Goal: Task Accomplishment & Management: Complete application form

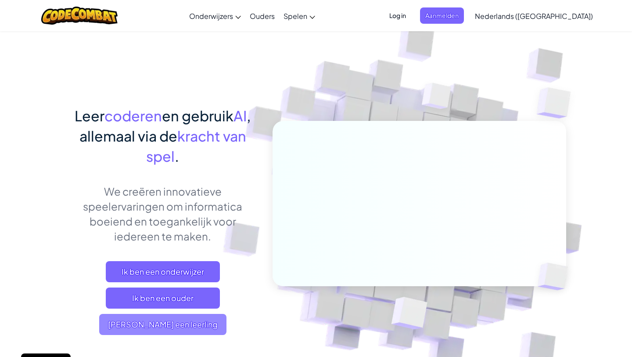
click at [176, 318] on span "[PERSON_NAME] een leerling" at bounding box center [162, 323] width 127 height 21
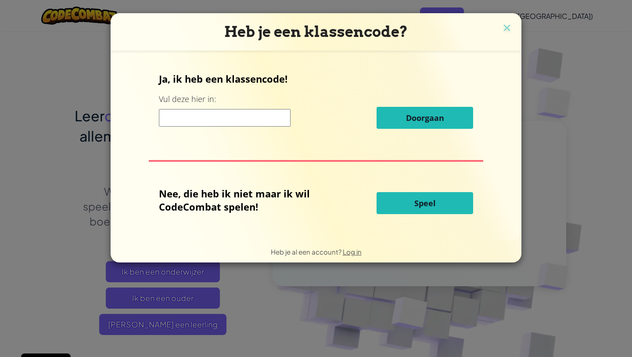
click at [256, 121] on input at bounding box center [225, 118] width 132 height 18
click at [432, 208] on button "Speel" at bounding box center [425, 203] width 97 height 22
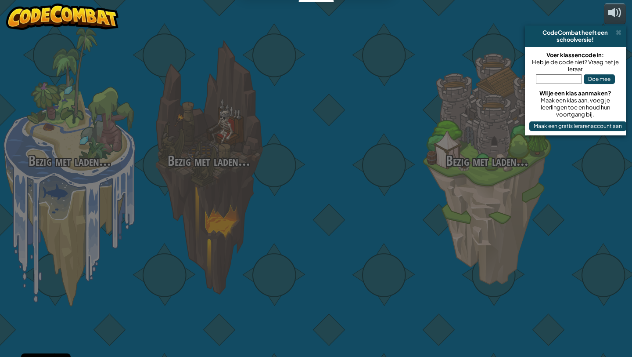
select select "nl-[GEOGRAPHIC_DATA]"
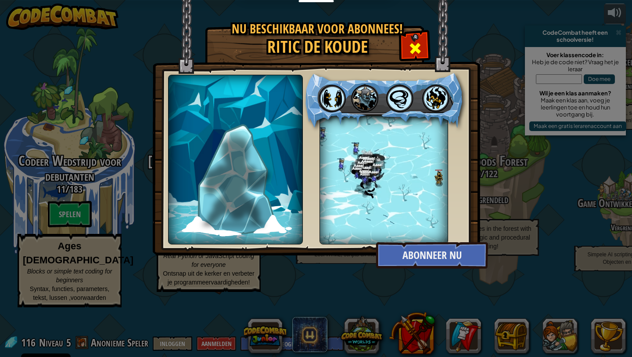
click at [409, 44] on span at bounding box center [415, 48] width 14 height 14
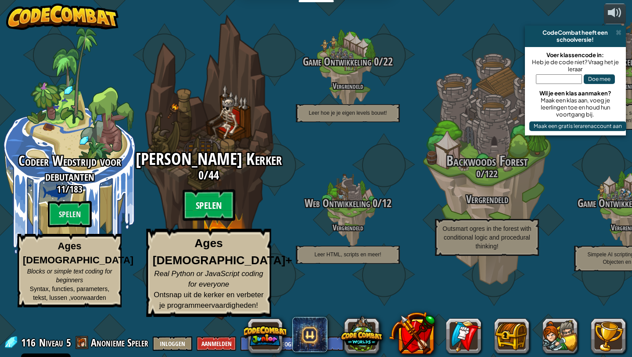
click at [215, 221] on btn "Spelen" at bounding box center [209, 205] width 53 height 32
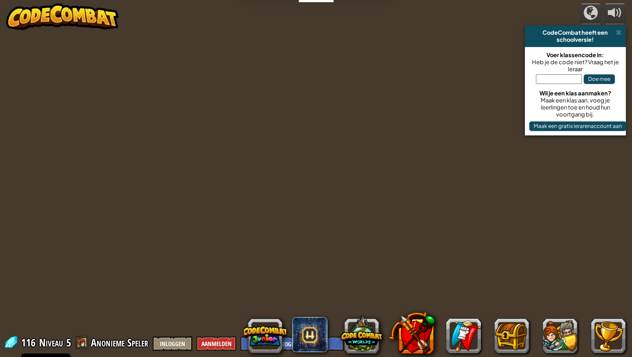
select select "nl-[GEOGRAPHIC_DATA]"
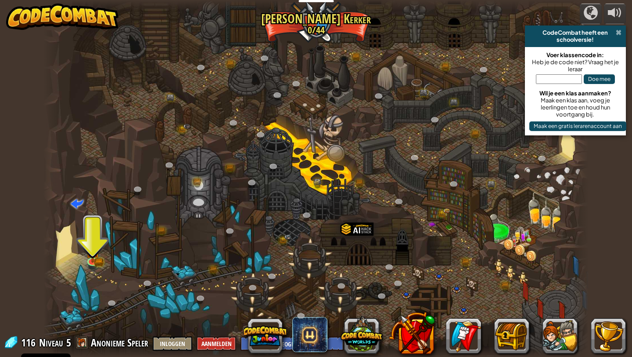
click at [620, 32] on span at bounding box center [619, 32] width 6 height 7
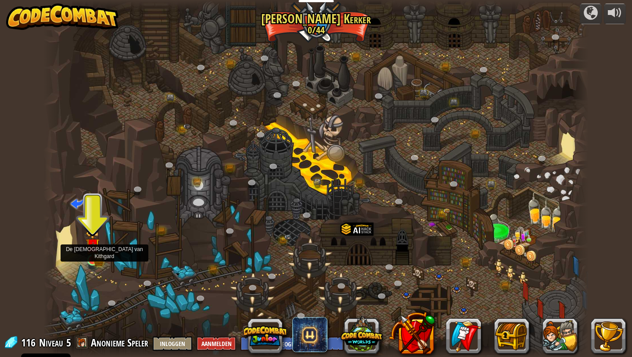
click at [89, 253] on img at bounding box center [93, 245] width 14 height 31
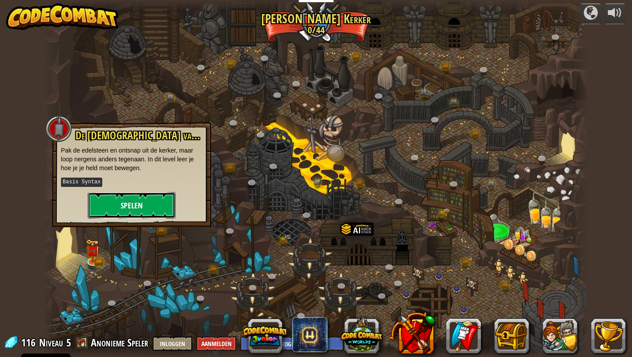
click at [111, 209] on button "Spelen" at bounding box center [132, 205] width 88 height 26
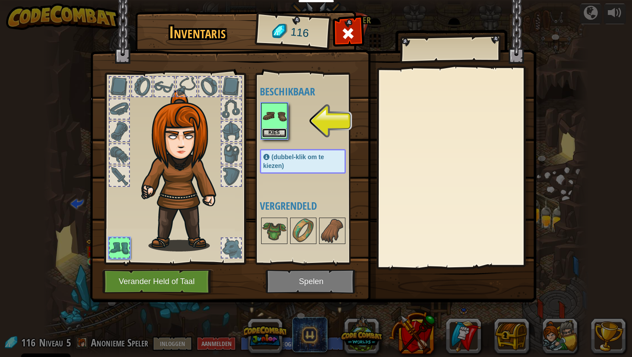
click at [277, 128] on button "Kies" at bounding box center [274, 132] width 25 height 9
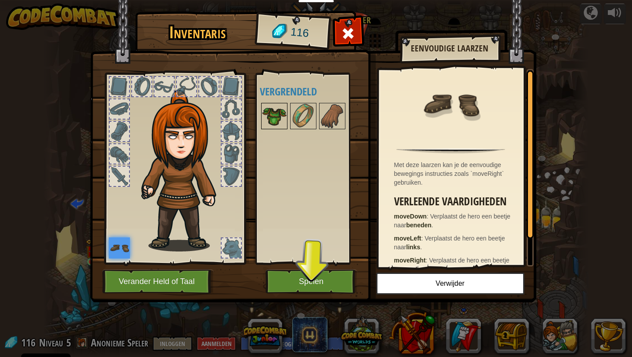
click at [276, 117] on img at bounding box center [274, 116] width 25 height 25
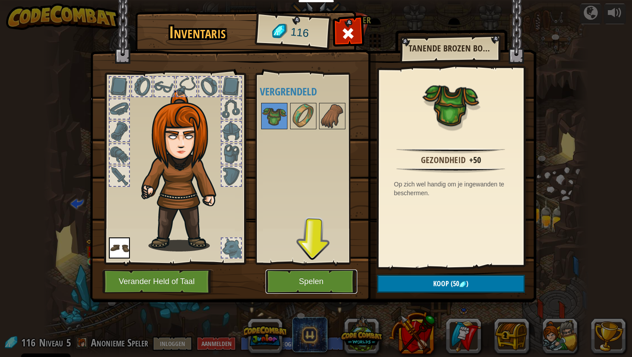
click at [311, 283] on button "Spelen" at bounding box center [312, 281] width 92 height 24
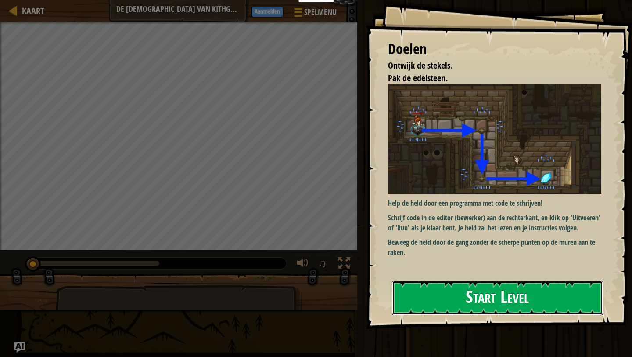
click at [467, 286] on button "Start Level" at bounding box center [497, 297] width 211 height 35
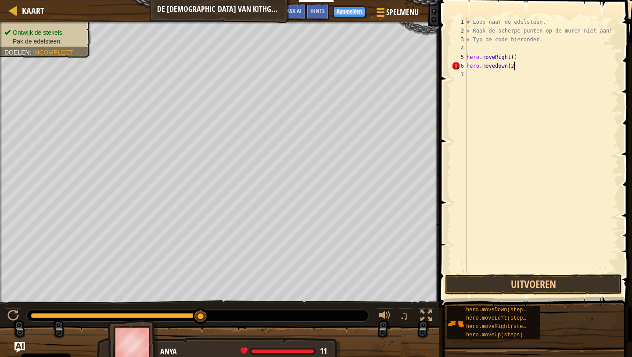
scroll to position [4, 4]
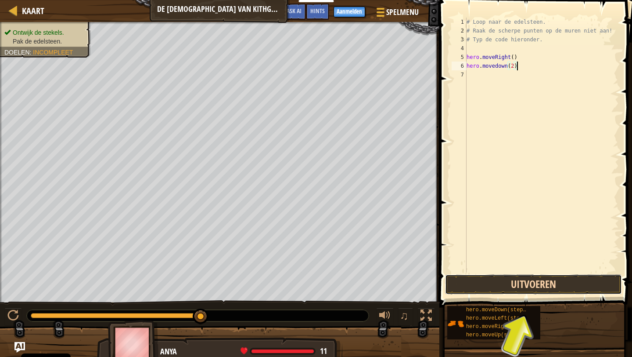
click at [516, 284] on button "Uitvoeren" at bounding box center [533, 284] width 177 height 20
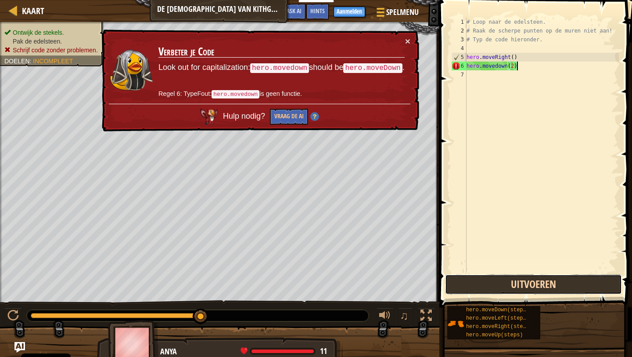
click at [516, 284] on button "Uitvoeren" at bounding box center [533, 284] width 177 height 20
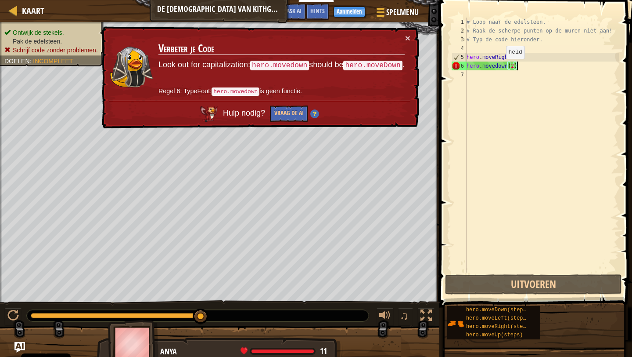
click at [499, 68] on div "# Loop naar de edelsteen. # Raak de scherpe punten op de muren niet aan! # Typ …" at bounding box center [542, 154] width 154 height 272
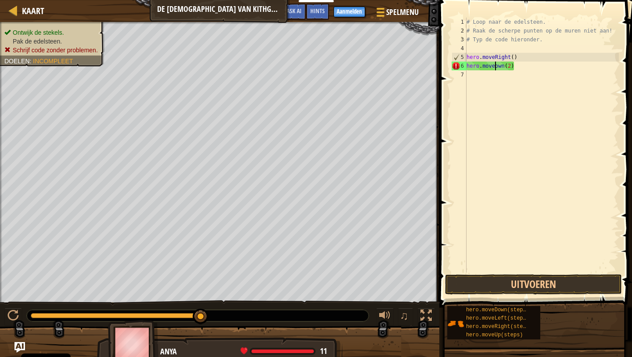
scroll to position [4, 3]
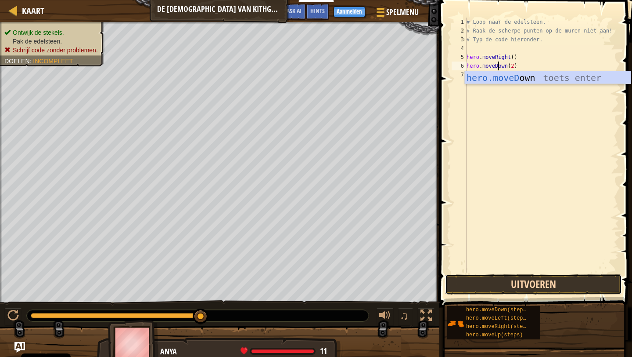
click at [515, 282] on button "Uitvoeren" at bounding box center [533, 284] width 177 height 20
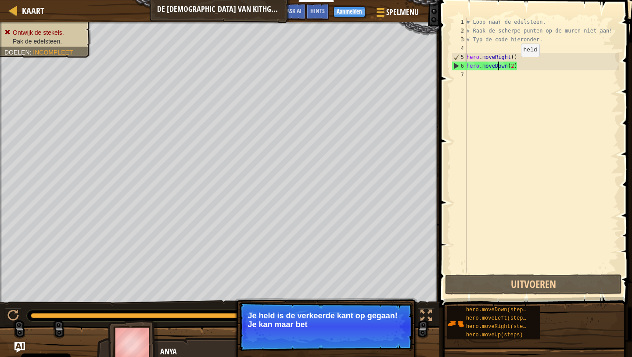
click at [514, 65] on div "# Loop naar de edelsteen. # Raak de scherpe punten op de muren niet aan! # Typ …" at bounding box center [542, 154] width 154 height 272
type textarea "hero.moveDown()"
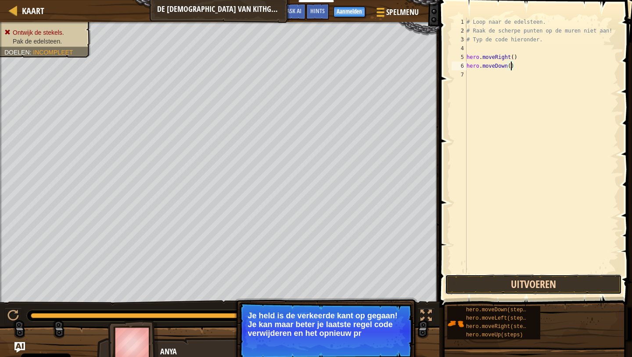
click at [526, 277] on button "Uitvoeren" at bounding box center [533, 284] width 177 height 20
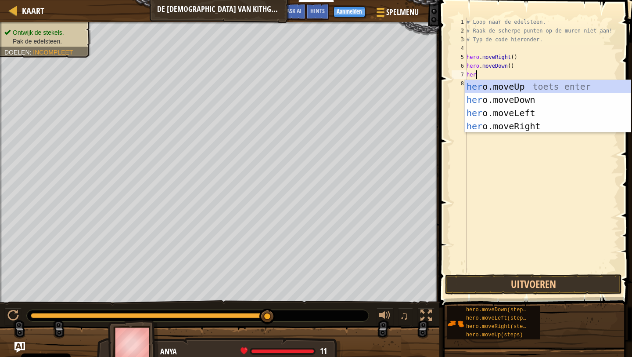
scroll to position [4, 0]
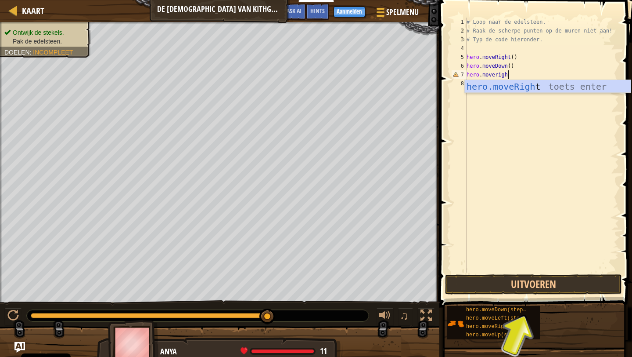
type textarea "hero.moveright"
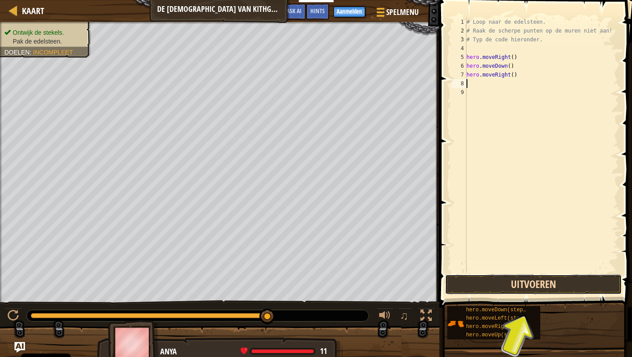
click at [522, 282] on button "Uitvoeren" at bounding box center [533, 284] width 177 height 20
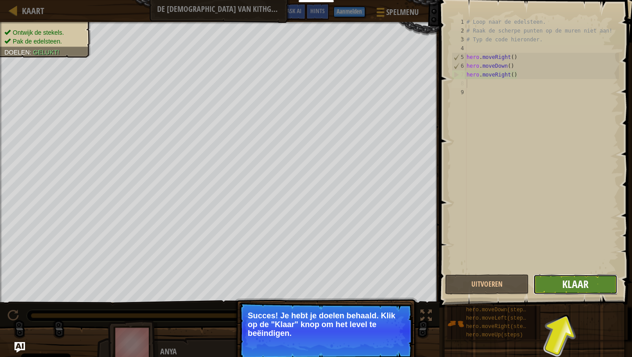
click at [573, 289] on span "Klaar" at bounding box center [575, 284] width 26 height 14
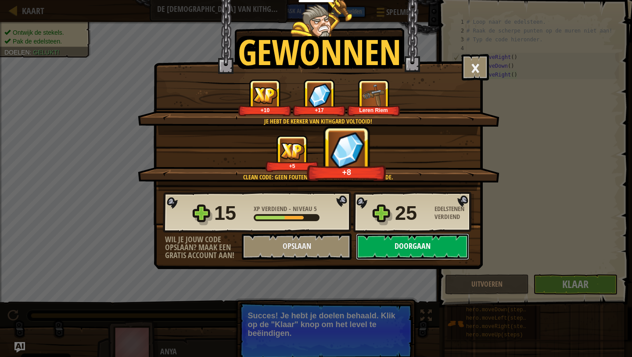
click at [375, 239] on button "Doorgaan" at bounding box center [412, 246] width 113 height 26
select select "nl-[GEOGRAPHIC_DATA]"
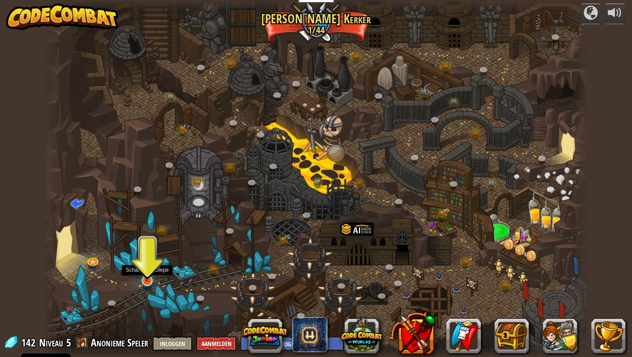
click at [150, 276] on img at bounding box center [147, 265] width 14 height 32
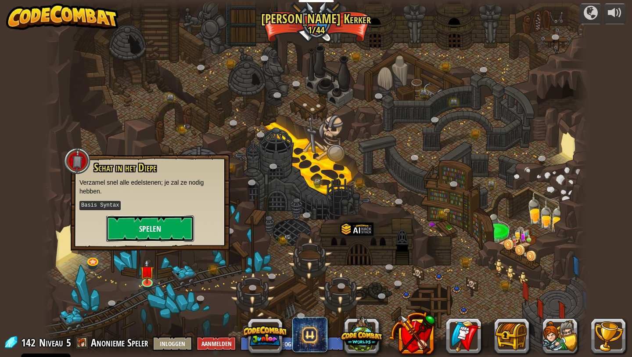
click at [155, 223] on button "Spelen" at bounding box center [150, 228] width 88 height 26
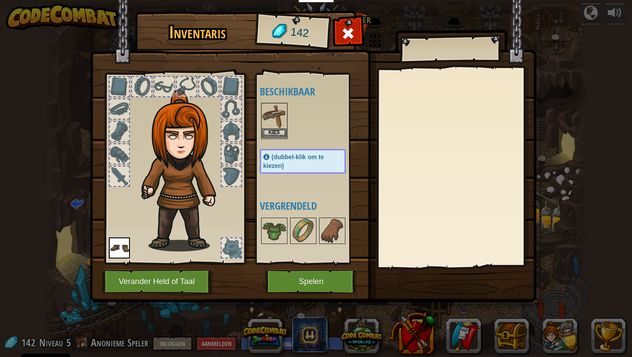
click at [272, 118] on img at bounding box center [274, 116] width 25 height 25
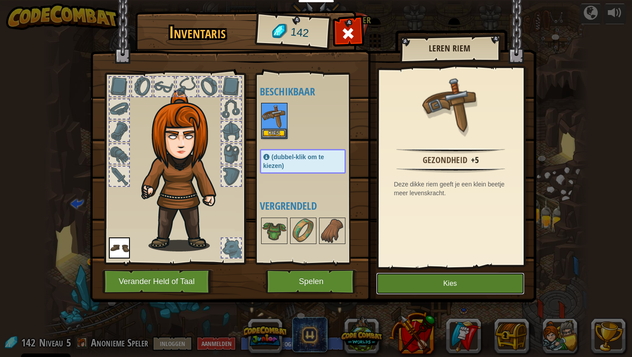
click at [459, 284] on button "Kies" at bounding box center [450, 283] width 148 height 22
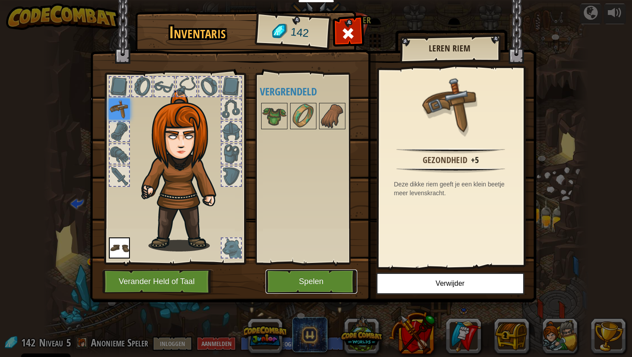
click at [328, 278] on button "Spelen" at bounding box center [312, 281] width 92 height 24
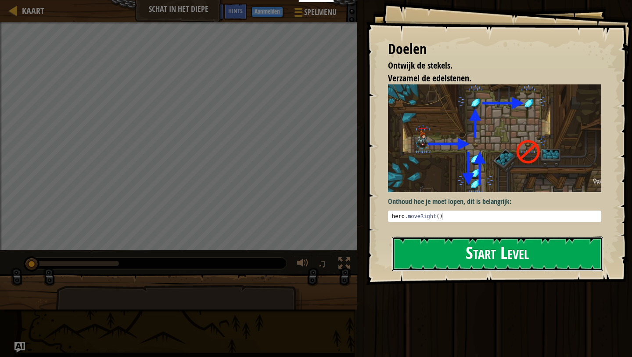
click at [490, 257] on button "Start Level" at bounding box center [497, 253] width 211 height 35
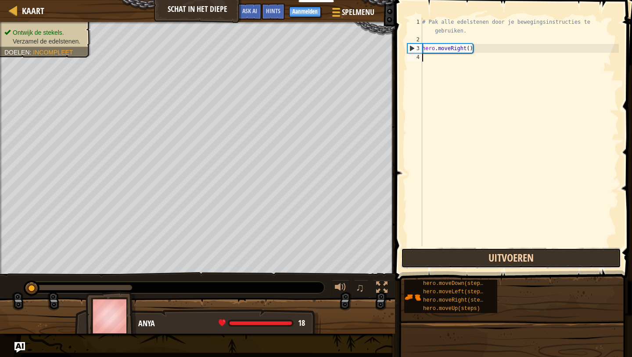
click at [482, 262] on button "Uitvoeren" at bounding box center [511, 258] width 220 height 20
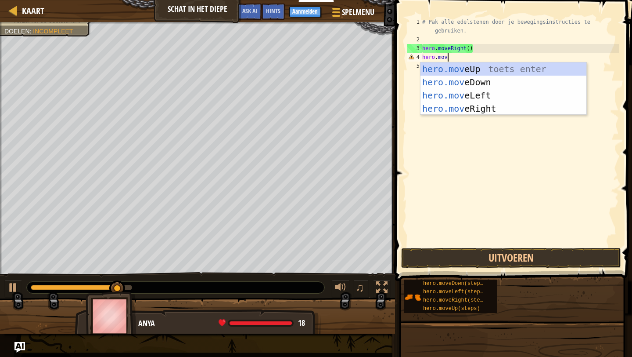
scroll to position [4, 2]
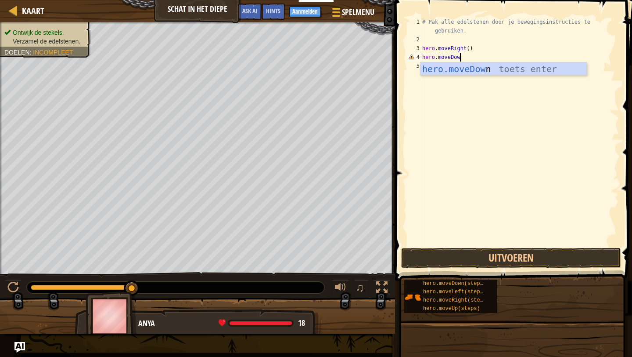
type textarea "hero.moveDown"
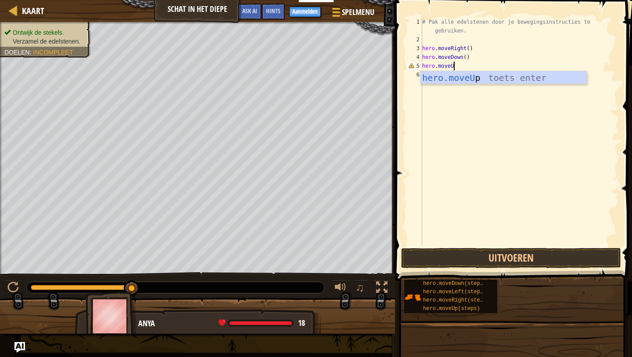
scroll to position [4, 2]
type textarea "hero.moveUp("
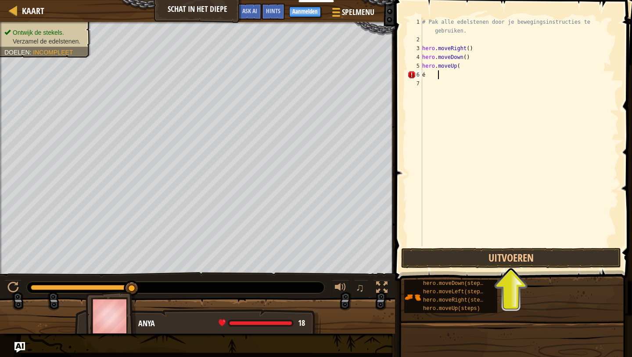
scroll to position [4, 1]
type textarea "é"
type textarea "hero.moveUp("
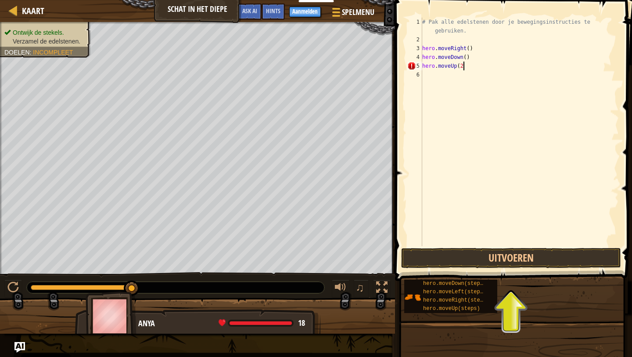
type textarea "hero.moveUp(2)"
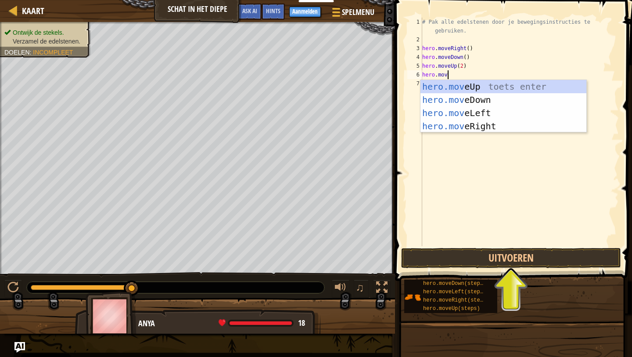
scroll to position [4, 2]
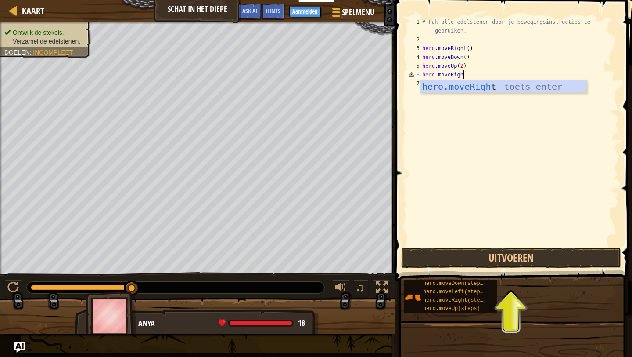
type textarea "hero.moveRight"
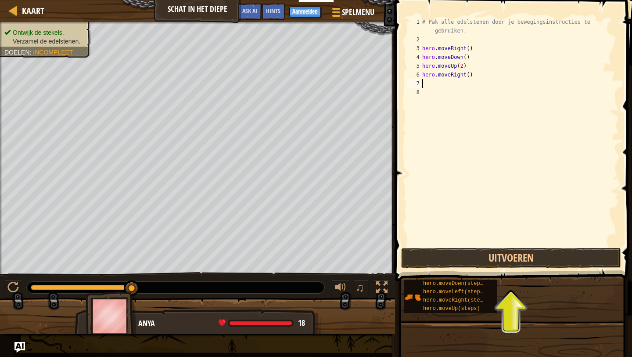
scroll to position [4, 0]
click at [580, 257] on button "Uitvoeren" at bounding box center [511, 258] width 220 height 20
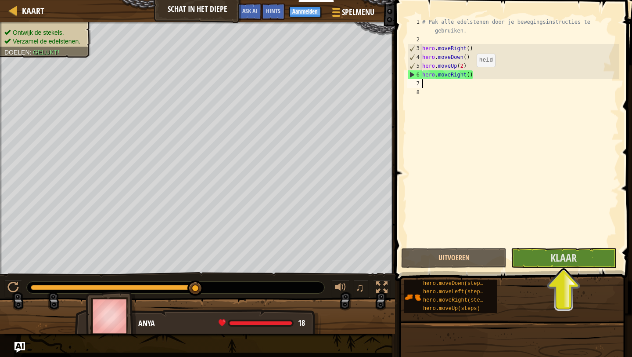
click at [469, 76] on div "# Pak alle edelstenen door je bewegingsinstructies te gebruiken. hero . moveRig…" at bounding box center [520, 145] width 198 height 255
type textarea "hero.moveRight()"
type textarea "é"
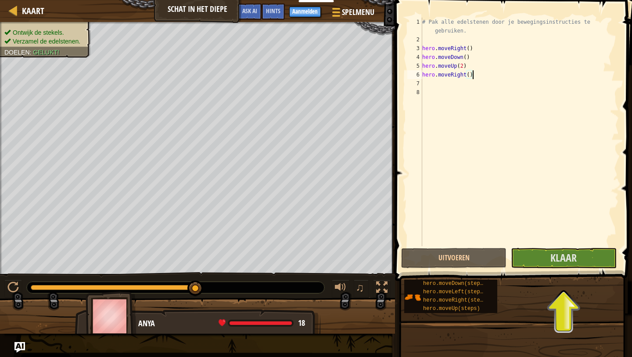
type textarea "hero.moveRight("
type textarea "é"
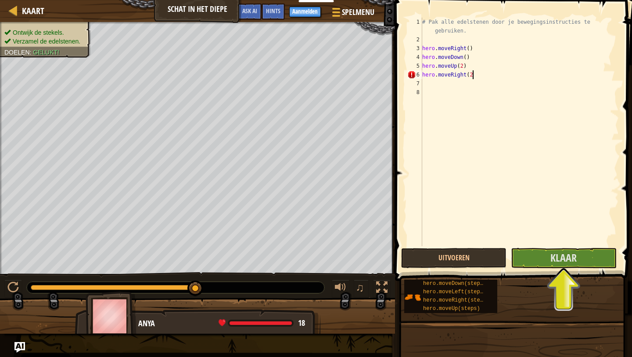
type textarea "hero.moveRight(2)"
click at [571, 261] on span "Klaar" at bounding box center [564, 257] width 26 height 14
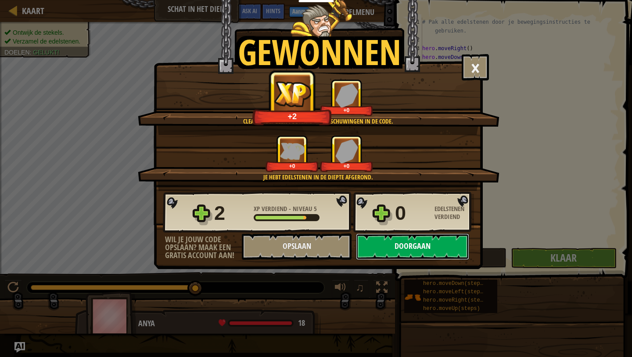
click at [427, 244] on button "Doorgaan" at bounding box center [412, 246] width 113 height 26
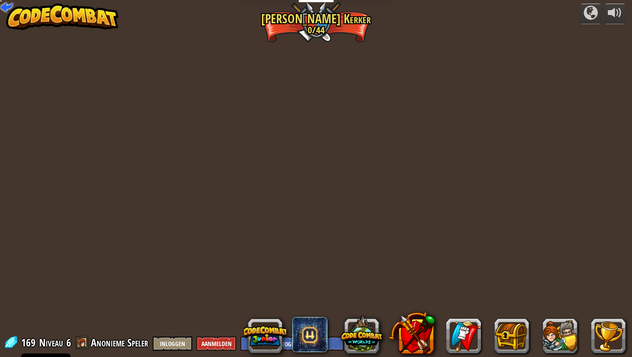
select select "nl-[GEOGRAPHIC_DATA]"
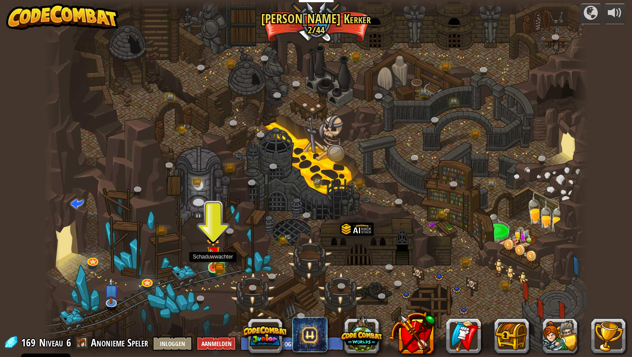
click at [217, 263] on img at bounding box center [213, 252] width 14 height 31
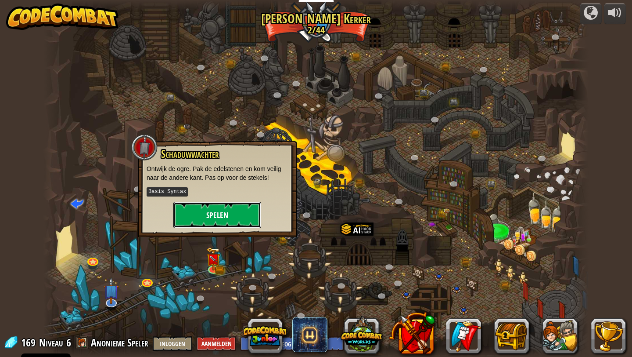
click at [213, 212] on button "Spelen" at bounding box center [217, 215] width 88 height 26
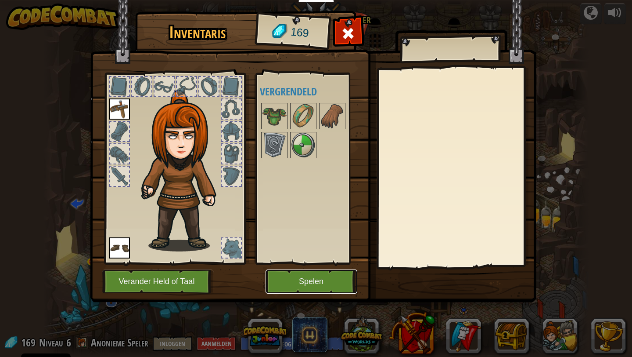
click at [303, 281] on button "Spelen" at bounding box center [312, 281] width 92 height 24
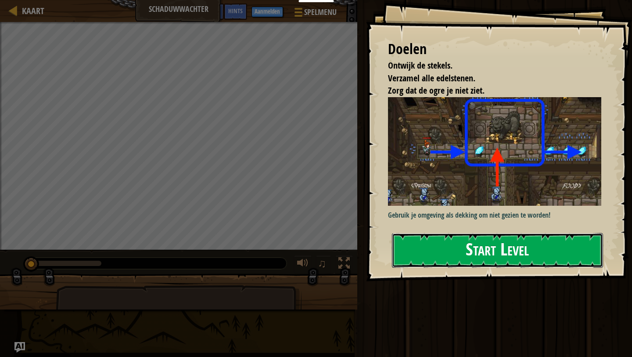
click at [465, 254] on button "Start Level" at bounding box center [497, 250] width 211 height 35
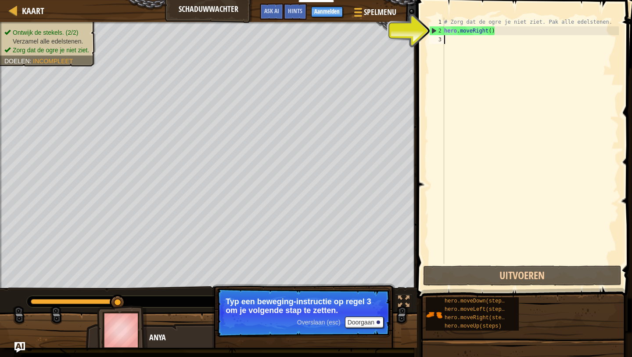
scroll to position [4, 0]
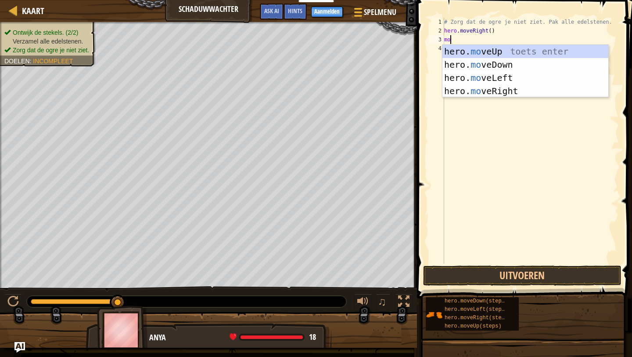
type textarea "m"
type textarea "hero."
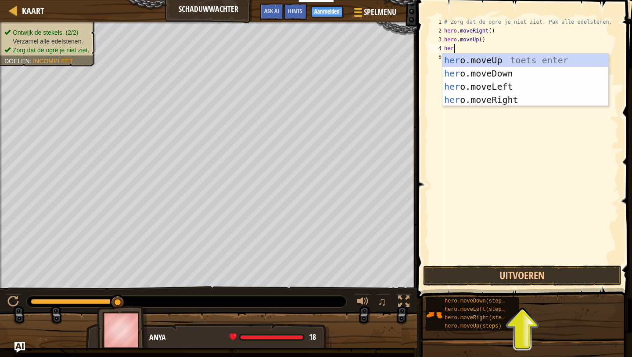
type textarea "hero"
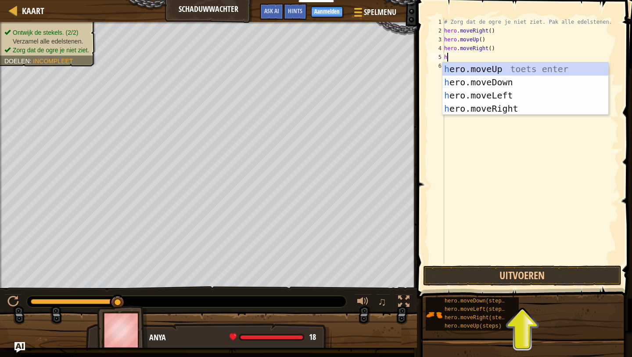
type textarea "her"
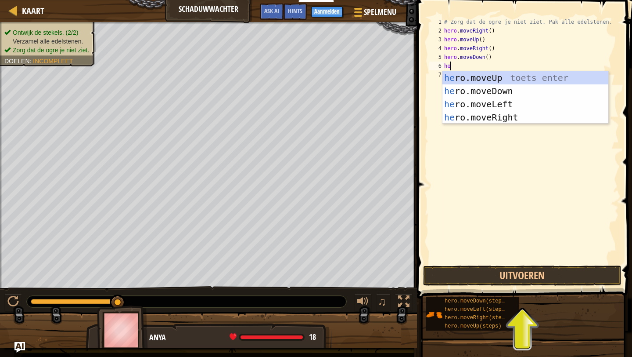
type textarea "her"
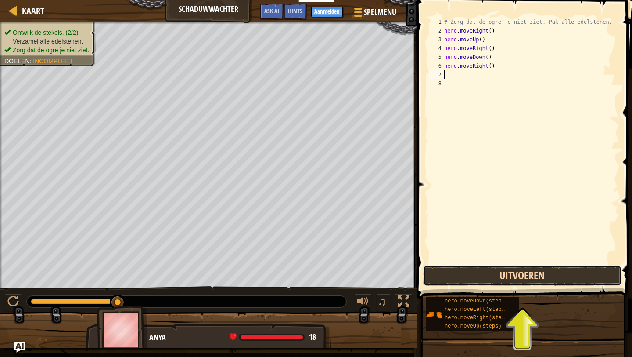
click at [586, 269] on button "Uitvoeren" at bounding box center [522, 275] width 198 height 20
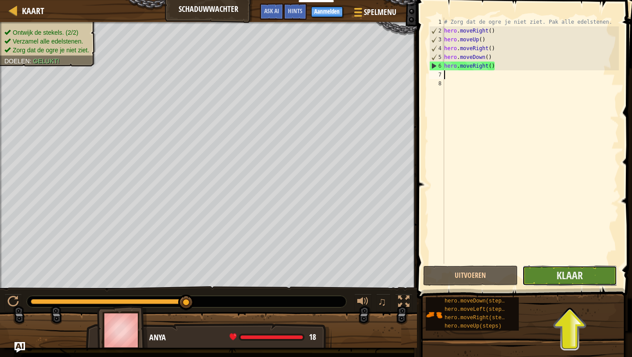
click at [546, 277] on button "Klaar" at bounding box center [569, 275] width 95 height 20
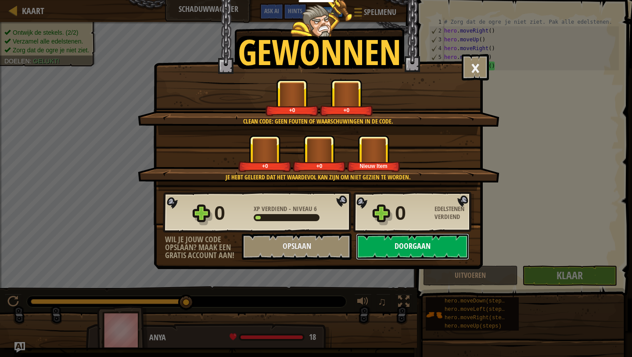
click at [428, 245] on button "Doorgaan" at bounding box center [412, 246] width 113 height 26
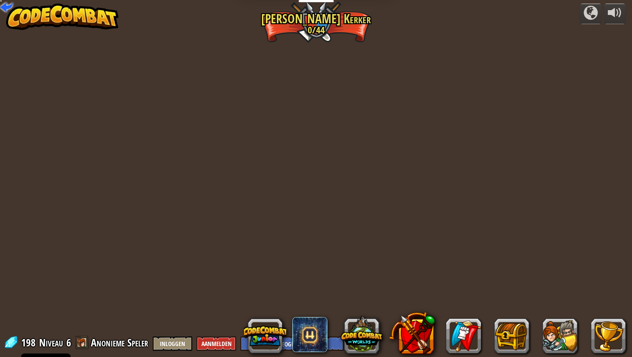
select select "nl-[GEOGRAPHIC_DATA]"
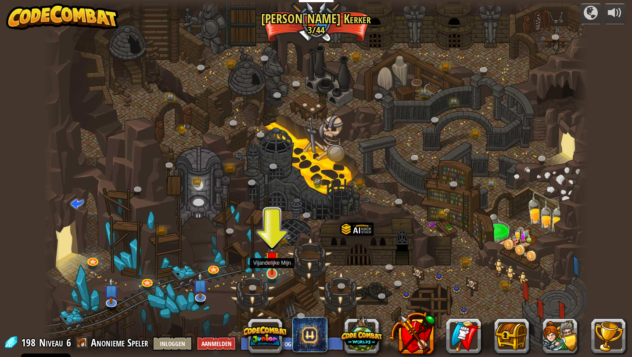
click at [273, 267] on img at bounding box center [272, 258] width 14 height 32
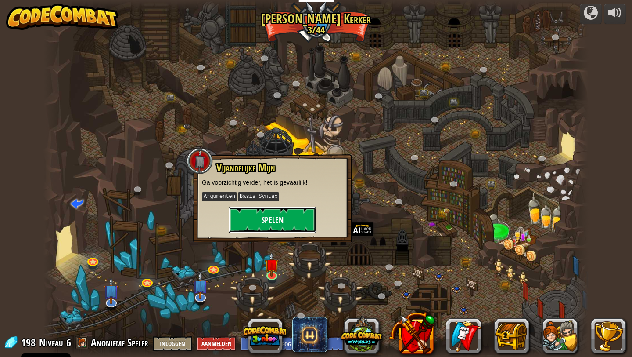
click at [267, 227] on button "Spelen" at bounding box center [273, 219] width 88 height 26
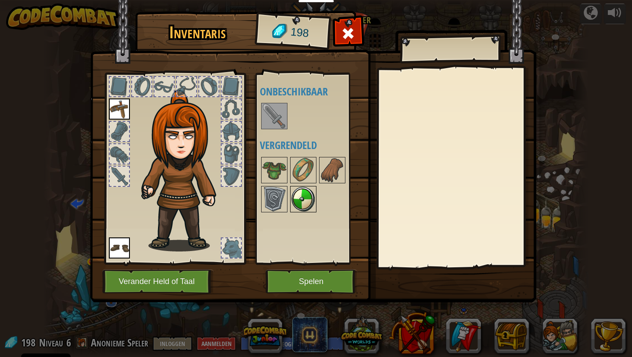
click at [314, 188] on img at bounding box center [303, 199] width 25 height 25
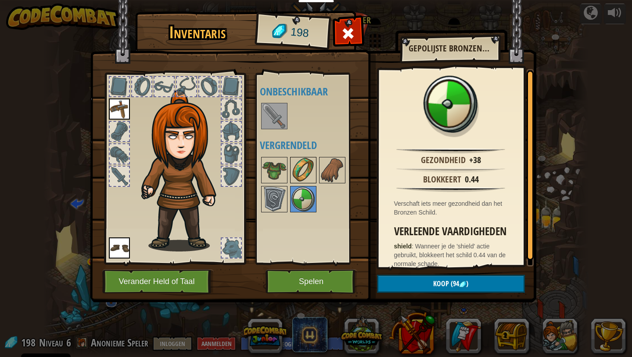
click at [309, 177] on img at bounding box center [303, 170] width 25 height 25
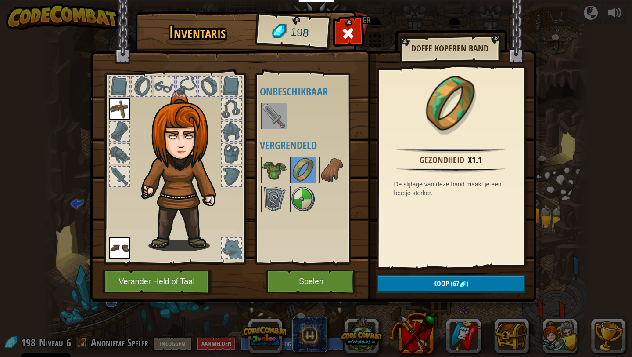
click at [260, 178] on div at bounding box center [312, 184] width 104 height 58
click at [270, 170] on img at bounding box center [274, 170] width 25 height 25
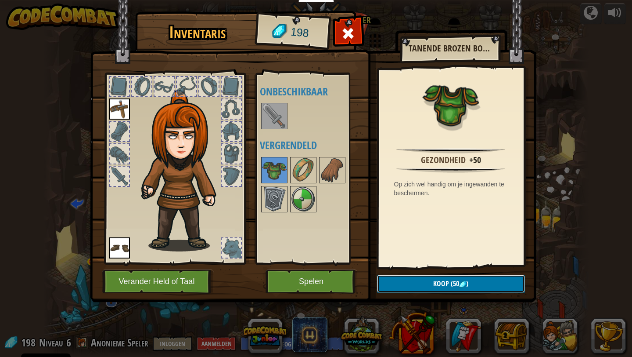
click at [432, 289] on button "Koop (50 )" at bounding box center [451, 283] width 148 height 18
click at [416, 280] on button "Bevestigen" at bounding box center [451, 283] width 148 height 18
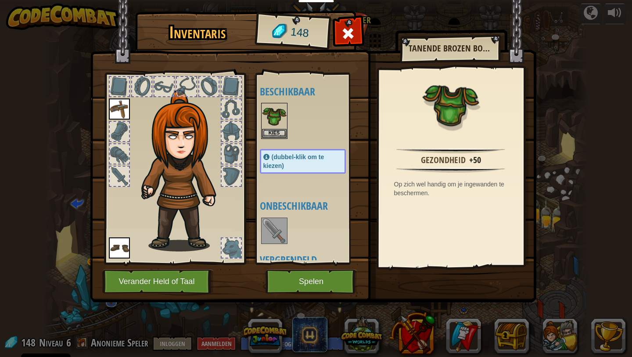
click at [285, 165] on div "(dubbel-klik om te kiezen)" at bounding box center [303, 161] width 86 height 25
click at [269, 118] on img at bounding box center [274, 116] width 25 height 25
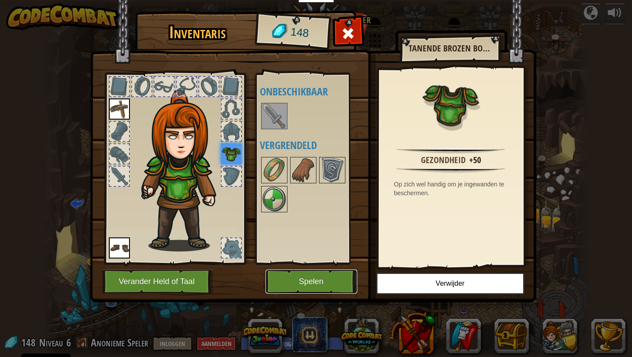
click at [315, 279] on button "Spelen" at bounding box center [312, 281] width 92 height 24
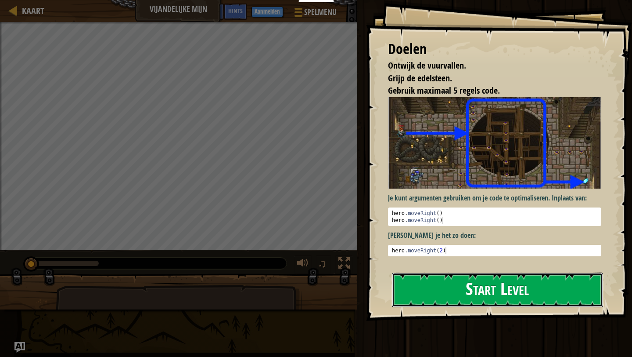
click at [436, 294] on button "Start Level" at bounding box center [497, 289] width 211 height 35
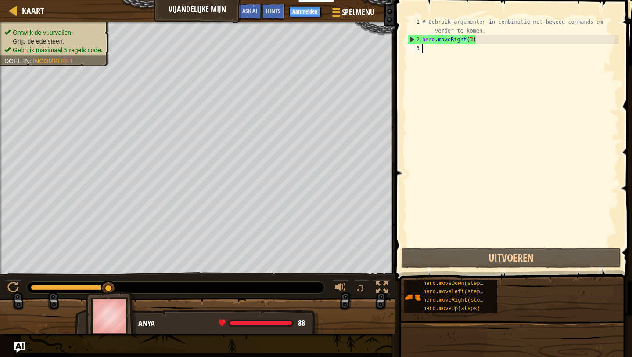
scroll to position [4, 0]
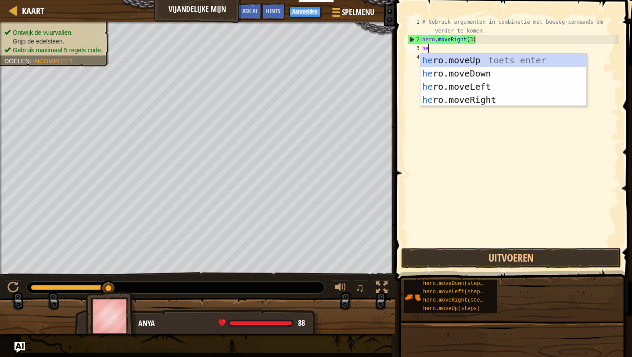
type textarea "her"
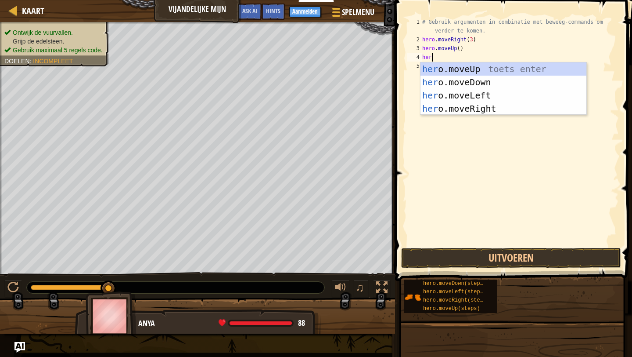
scroll to position [4, 0]
type textarea "hero"
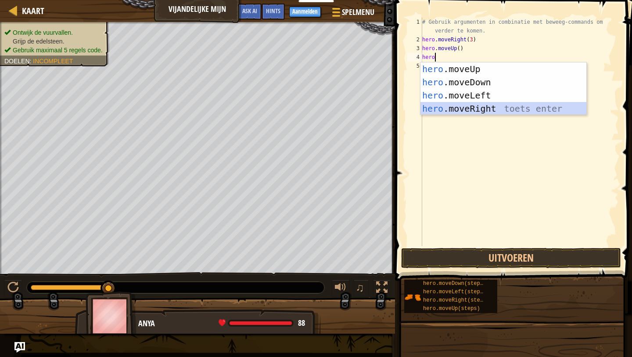
scroll to position [4, 0]
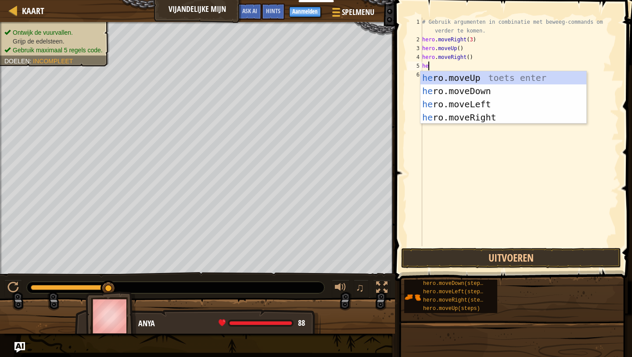
type textarea "hero"
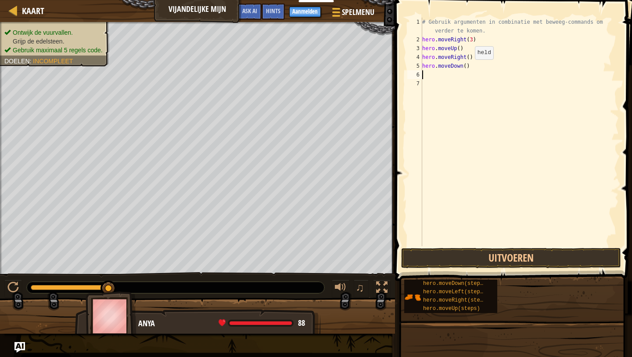
click at [468, 68] on div "# Gebruik argumenten in combinatie met beweeg-commands om verder te komen. hero…" at bounding box center [520, 145] width 198 height 255
type textarea "hero.moveDown()"
click at [467, 65] on div "# Gebruik argumenten in combinatie met beweeg-commands om verder te komen. hero…" at bounding box center [520, 145] width 198 height 255
type textarea "hero.moveDown(4)"
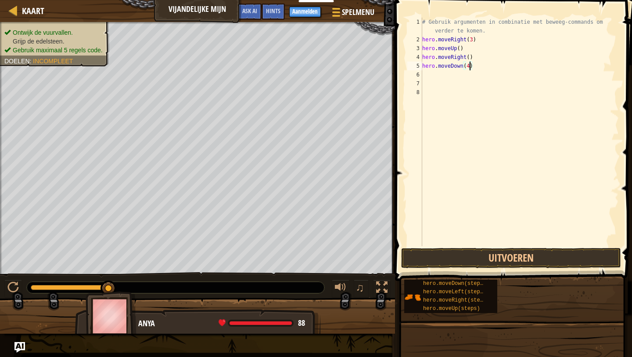
click at [433, 76] on div "# Gebruik argumenten in combinatie met beweeg-commands om verder te komen. hero…" at bounding box center [520, 145] width 198 height 255
type textarea "he"
click at [469, 77] on div "# Gebruik argumenten in combinatie met beweeg-commands om verder te komen. hero…" at bounding box center [520, 145] width 198 height 255
type textarea "hero.moveRight()"
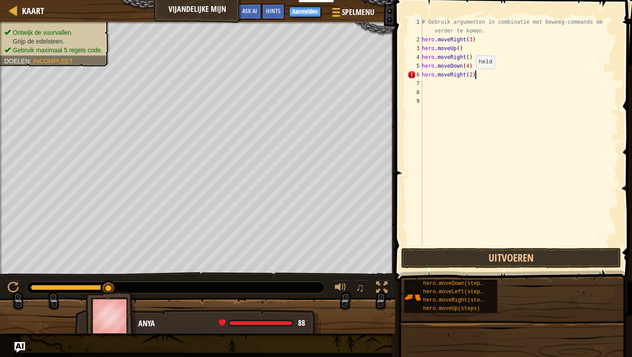
scroll to position [4, 4]
click at [482, 255] on button "Uitvoeren" at bounding box center [511, 258] width 220 height 20
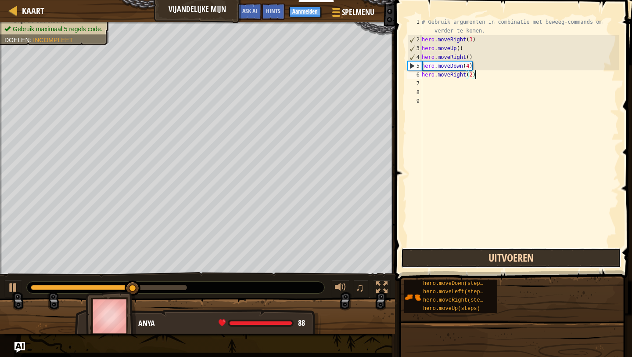
click at [473, 254] on button "Uitvoeren" at bounding box center [511, 258] width 220 height 20
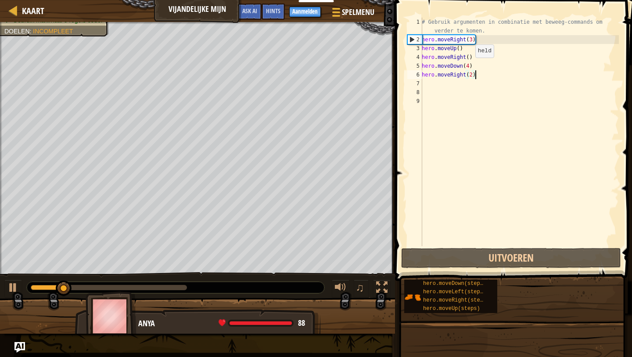
click at [468, 66] on div "# Gebruik argumenten in combinatie met beweeg-commands om verder te komen. hero…" at bounding box center [519, 145] width 199 height 255
click at [470, 66] on div "# Gebruik argumenten in combinatie met beweeg-commands om verder te komen. hero…" at bounding box center [519, 145] width 199 height 255
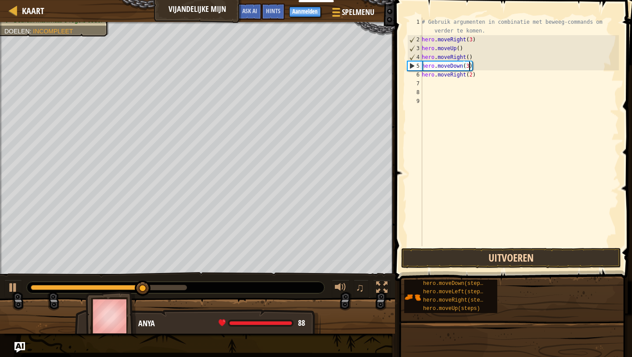
type textarea "hero.moveDown(3)"
click at [486, 256] on button "Uitvoeren" at bounding box center [511, 258] width 220 height 20
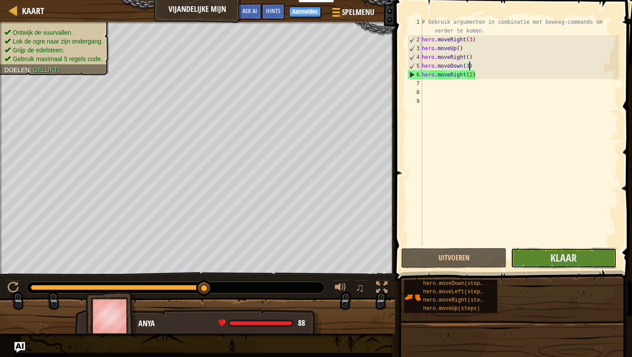
click at [531, 258] on button "Klaar" at bounding box center [563, 258] width 105 height 20
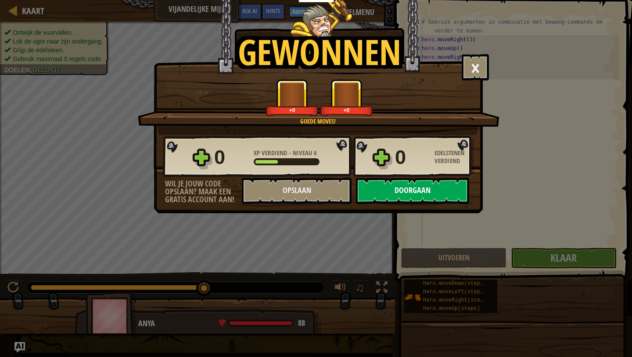
click at [427, 195] on button "Doorgaan" at bounding box center [412, 190] width 113 height 26
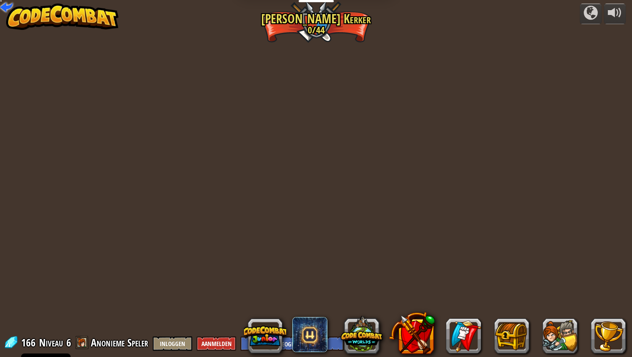
select select "nl-[GEOGRAPHIC_DATA]"
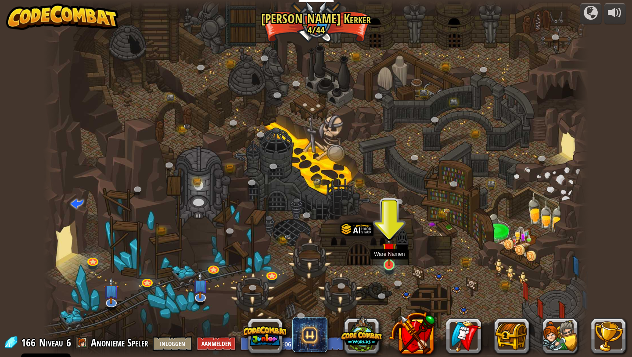
click at [393, 261] on img at bounding box center [389, 249] width 14 height 32
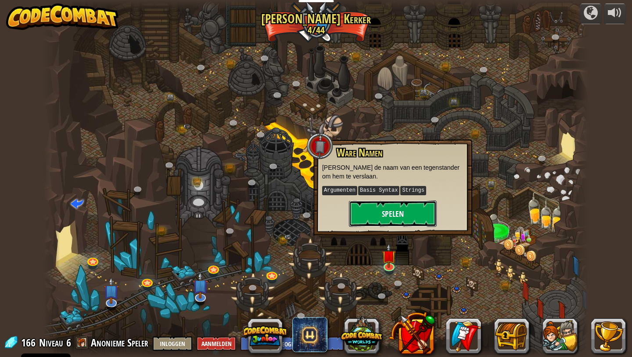
click at [392, 222] on button "Spelen" at bounding box center [393, 213] width 88 height 26
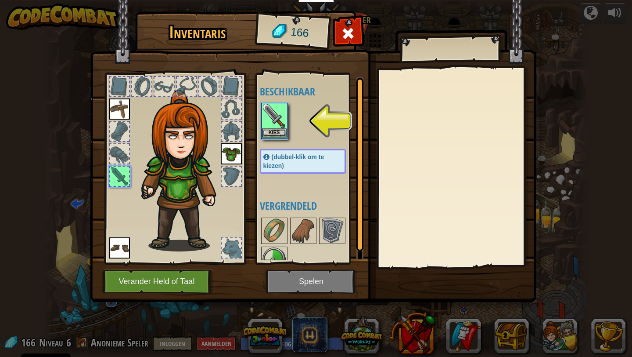
click at [278, 126] on img at bounding box center [274, 116] width 25 height 25
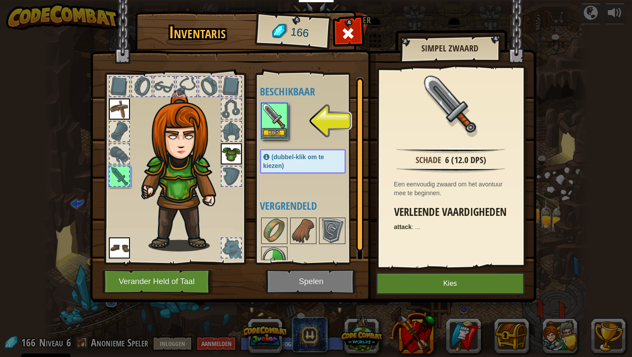
click at [278, 126] on img at bounding box center [274, 116] width 25 height 25
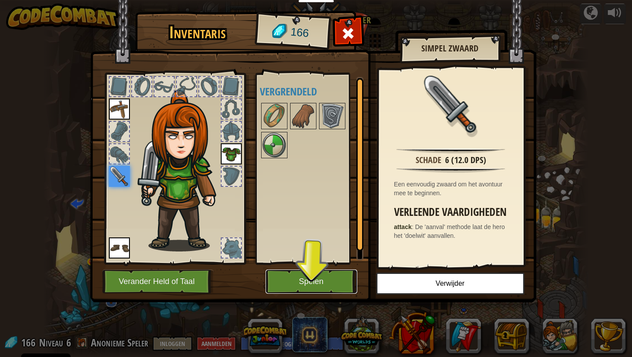
click at [295, 279] on button "Spelen" at bounding box center [312, 281] width 92 height 24
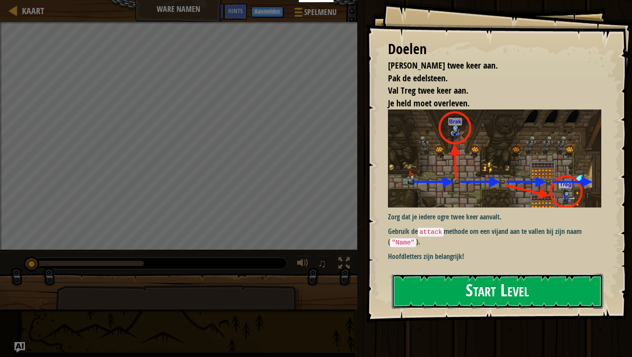
click at [427, 295] on button "Start Level" at bounding box center [497, 291] width 211 height 35
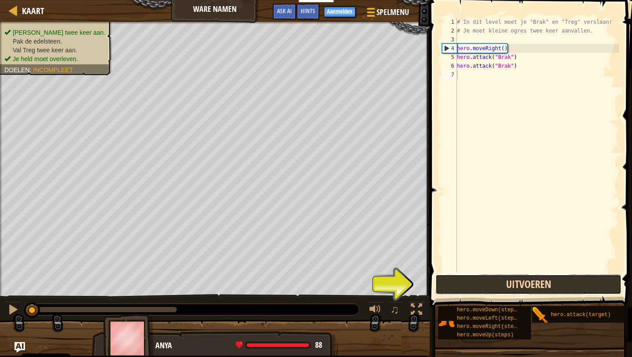
click at [485, 278] on button "Uitvoeren" at bounding box center [529, 284] width 186 height 20
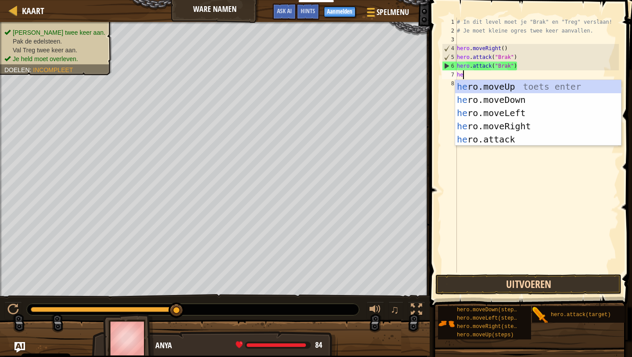
type textarea "her"
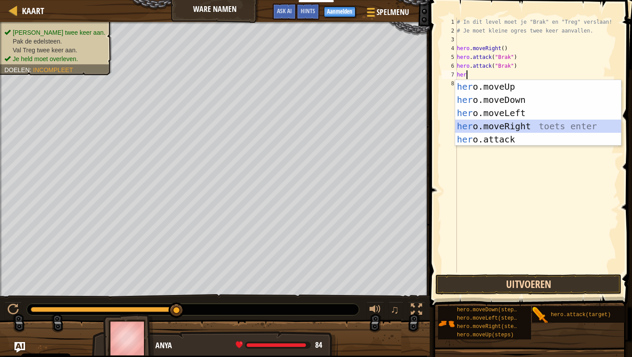
scroll to position [4, 0]
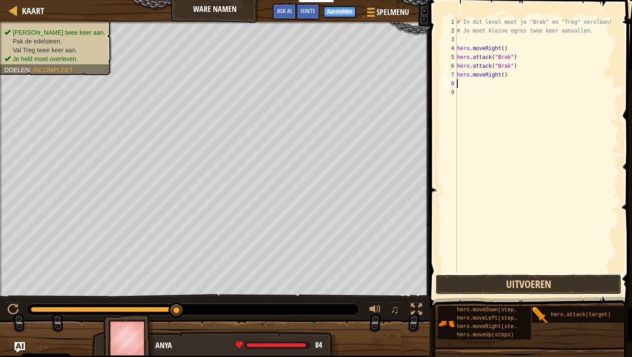
click at [501, 284] on button "Uitvoeren" at bounding box center [529, 284] width 186 height 20
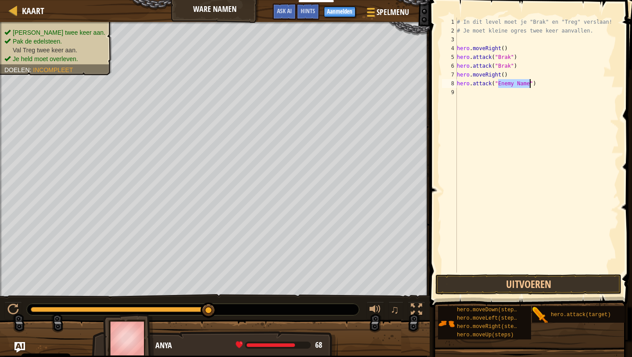
scroll to position [4, 4]
type textarea "hero.attack("treg")"
click at [469, 92] on div "# In dit level moet je "Brak" en "Treg" verslaan! # Je moet kleine ogres twee k…" at bounding box center [537, 154] width 164 height 272
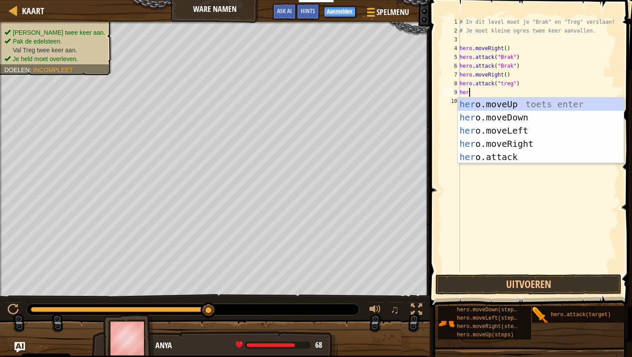
scroll to position [4, 0]
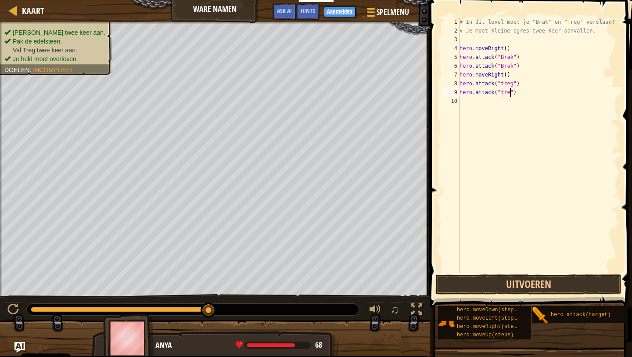
type textarea "hero.attack("treg")"
click at [472, 104] on div "# In dit level moet je "Brak" en "Treg" verslaan! # Je moet kleine ogres twee k…" at bounding box center [538, 154] width 161 height 272
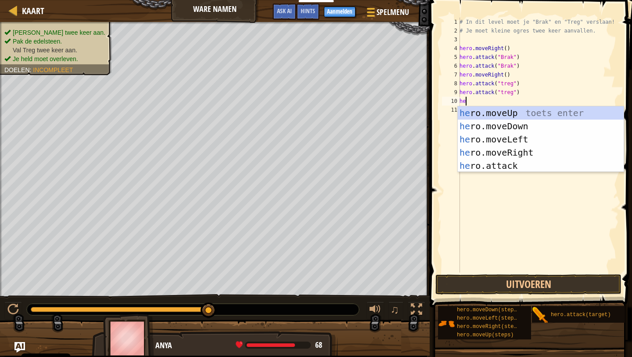
type textarea "her"
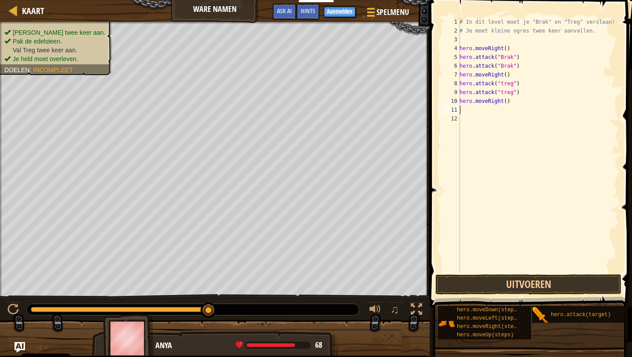
scroll to position [4, 0]
click at [560, 281] on button "Uitvoeren" at bounding box center [529, 284] width 186 height 20
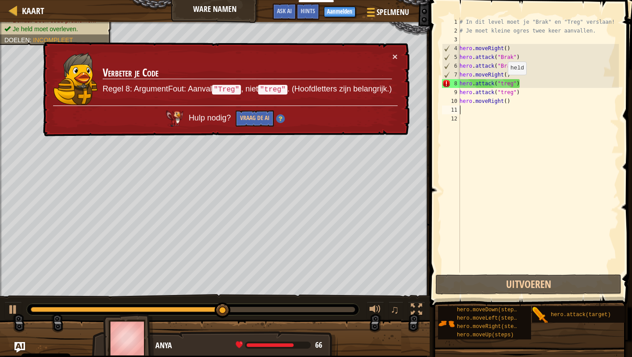
click at [504, 83] on div "# In dit level moet je "Brak" en "Treg" verslaan! # Je moet kleine ogres twee k…" at bounding box center [538, 154] width 161 height 272
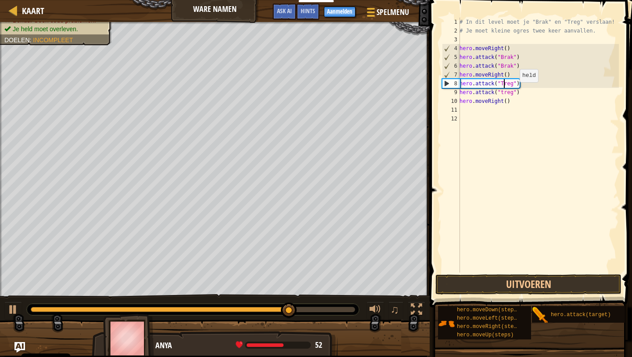
scroll to position [4, 4]
click at [504, 89] on div "# In dit level moet je "Brak" en "Treg" verslaan! # Je moet kleine ogres twee k…" at bounding box center [538, 154] width 161 height 272
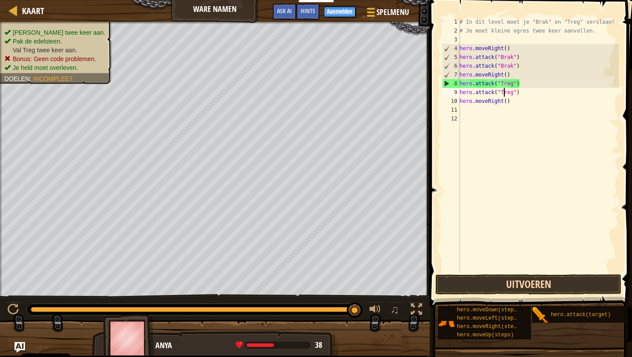
type textarea "hero.attack("Treg")"
click at [516, 287] on button "Uitvoeren" at bounding box center [529, 284] width 186 height 20
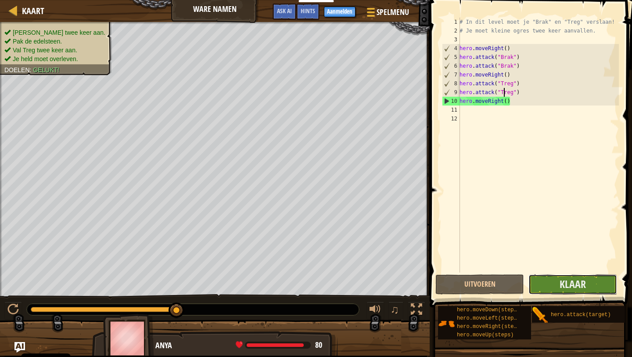
click at [600, 288] on button "Klaar" at bounding box center [573, 284] width 89 height 20
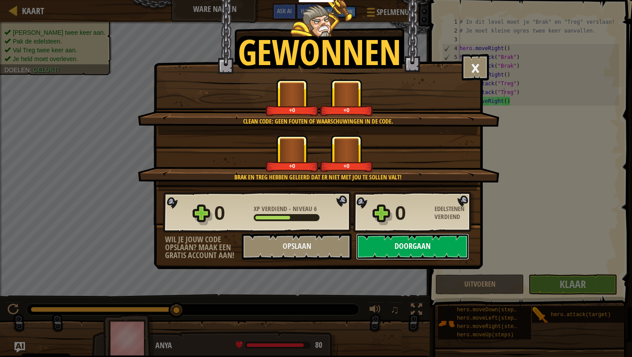
click at [442, 241] on button "Doorgaan" at bounding box center [412, 246] width 113 height 26
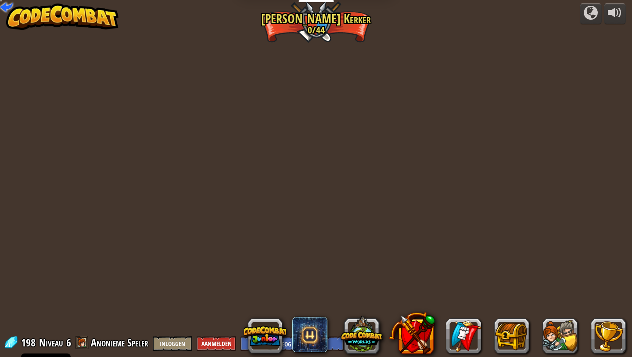
select select "nl-[GEOGRAPHIC_DATA]"
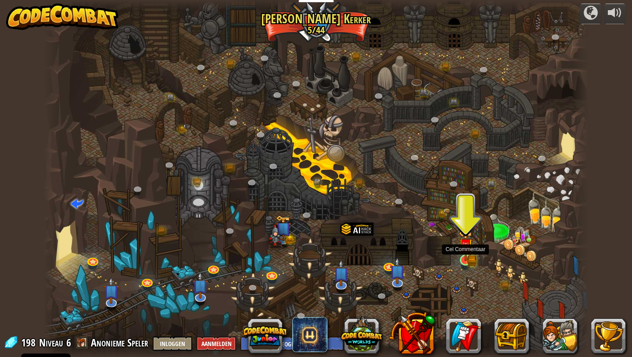
click at [470, 255] on img at bounding box center [466, 245] width 14 height 31
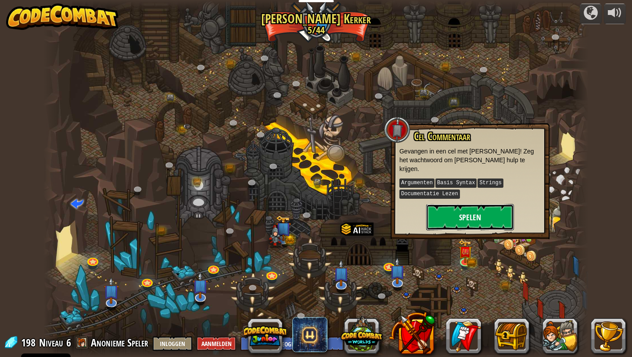
click at [469, 207] on button "Spelen" at bounding box center [470, 217] width 88 height 26
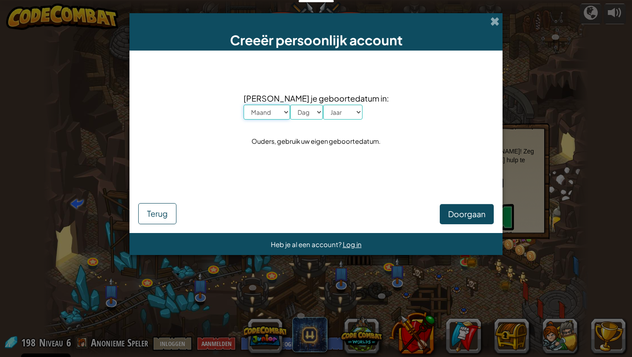
click at [286, 110] on select "Maand Januari Februari Maart April Mei Juni Juli Augustus September Oktober Nov…" at bounding box center [267, 111] width 47 height 15
select select "12"
click at [323, 108] on select "Dag 1 2 3 4 5 6 7 8 9 10 11 12 13 14 15 16 17 18 19 20 21 22 23 24 25 26 27 28 …" at bounding box center [306, 111] width 33 height 15
select select "26"
click at [356, 112] on select "Jaar 2025 2024 2023 2022 2021 2020 2019 2018 2017 2016 2015 2014 2013 2012 2011…" at bounding box center [343, 111] width 40 height 15
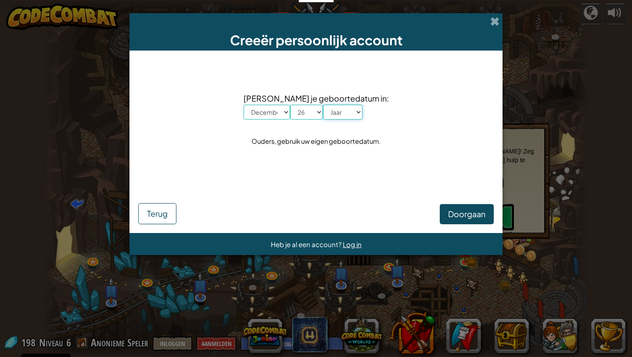
select select "1997"
click at [451, 218] on span "Doorgaan" at bounding box center [466, 214] width 37 height 10
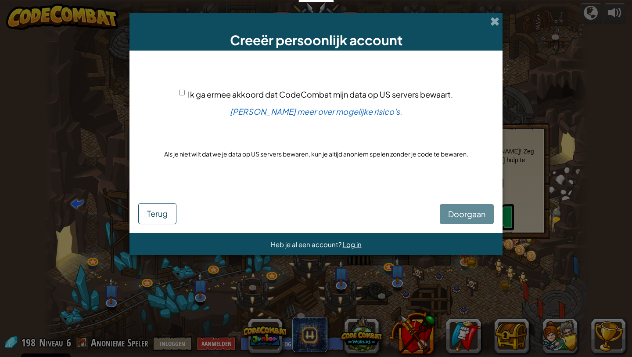
click at [180, 90] on input "Ik ga ermee akkoord dat CodeCombat mijn data op US servers bewaart." at bounding box center [182, 93] width 6 height 6
checkbox input "true"
click at [461, 212] on span "Doorgaan" at bounding box center [466, 214] width 37 height 10
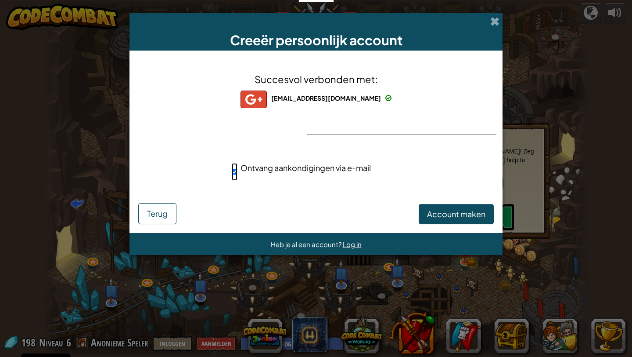
click at [234, 173] on input "Ontvang aankondigingen via e-mail" at bounding box center [235, 172] width 6 height 18
checkbox input "false"
click at [435, 217] on span "Account maken" at bounding box center [456, 214] width 58 height 10
click at [435, 217] on button "Account maken" at bounding box center [456, 214] width 75 height 20
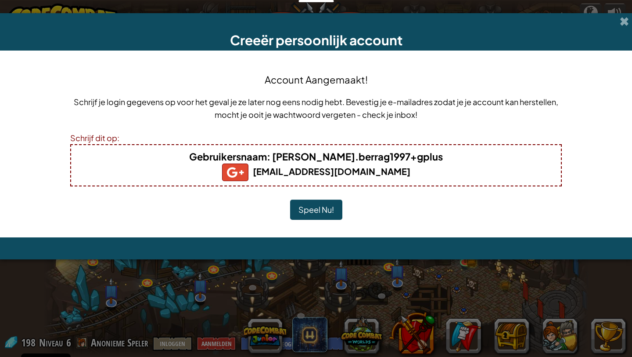
click at [336, 212] on button "Speel Nu!" at bounding box center [316, 209] width 52 height 20
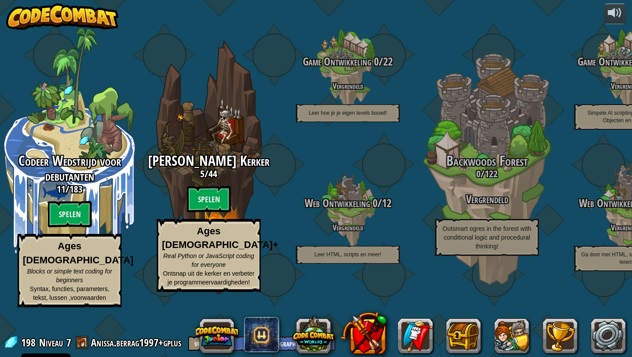
select select "nl-[GEOGRAPHIC_DATA]"
click at [210, 180] on span "44" at bounding box center [213, 173] width 9 height 13
select select "nl-[GEOGRAPHIC_DATA]"
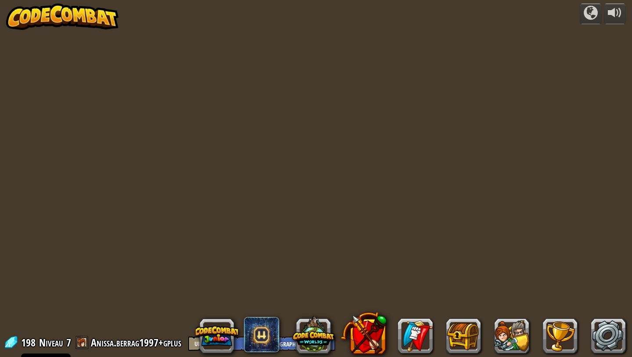
select select "nl-[GEOGRAPHIC_DATA]"
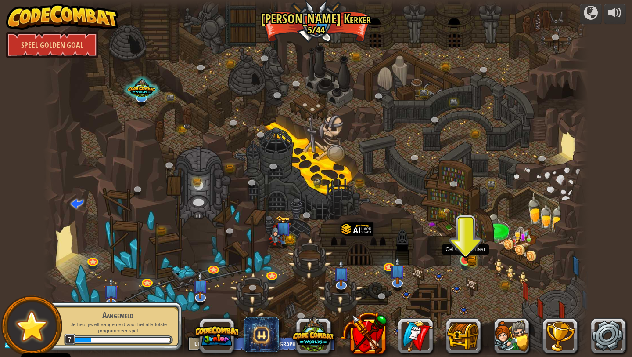
click at [468, 255] on img at bounding box center [466, 245] width 14 height 31
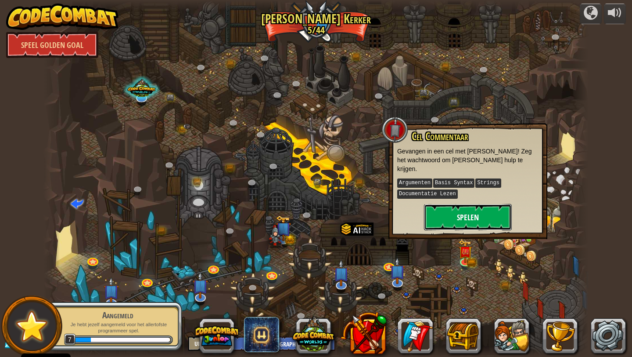
click at [465, 209] on button "Spelen" at bounding box center [468, 217] width 88 height 26
